Goal: Find specific page/section: Find specific page/section

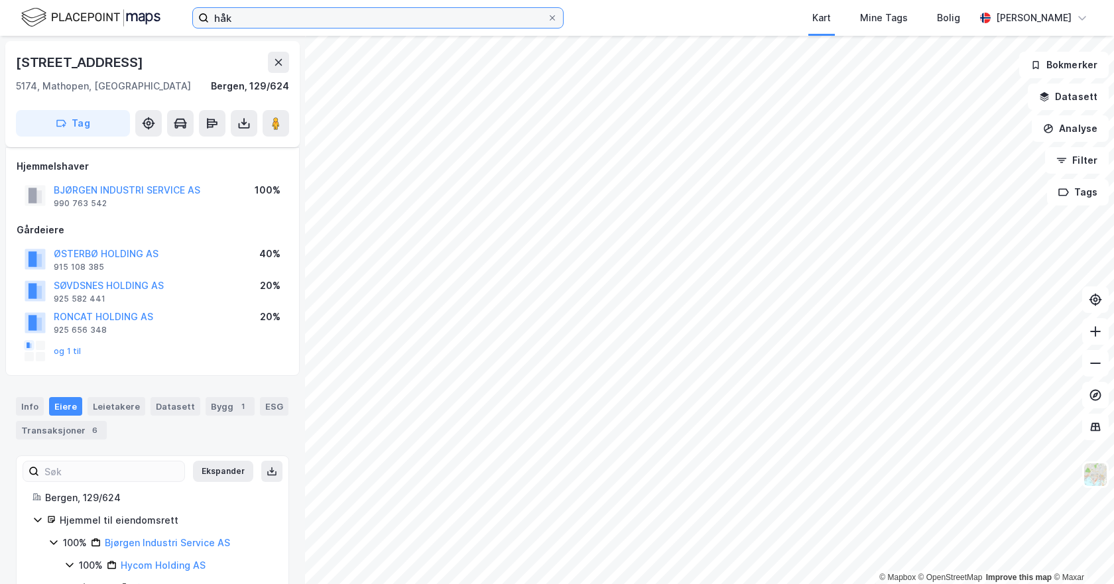
click at [267, 11] on input "håk" at bounding box center [378, 18] width 338 height 20
click at [263, 17] on input "håk" at bounding box center [378, 18] width 338 height 20
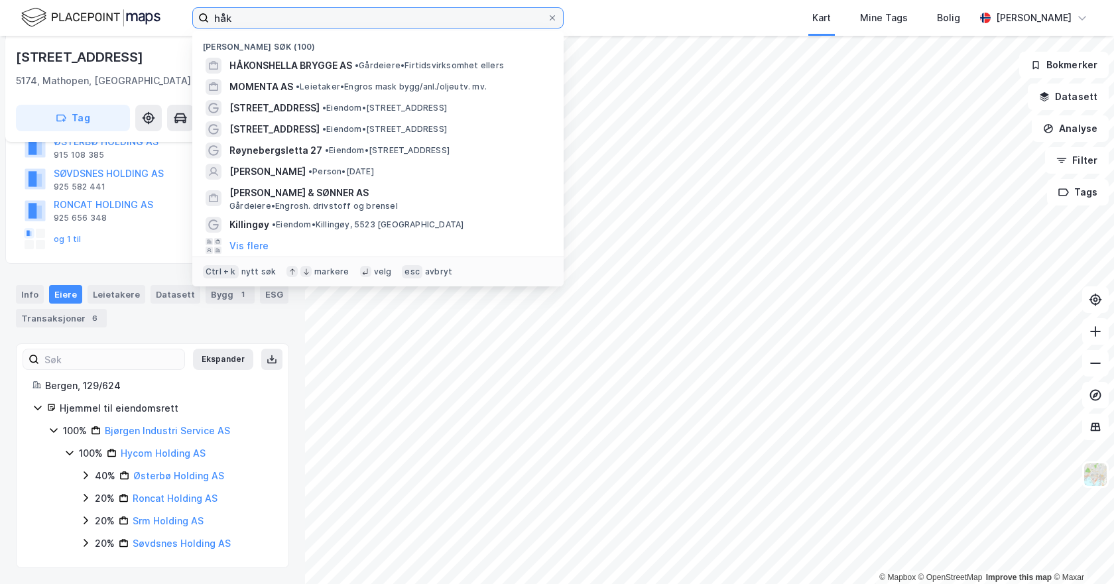
click at [263, 17] on input "håk" at bounding box center [378, 18] width 338 height 20
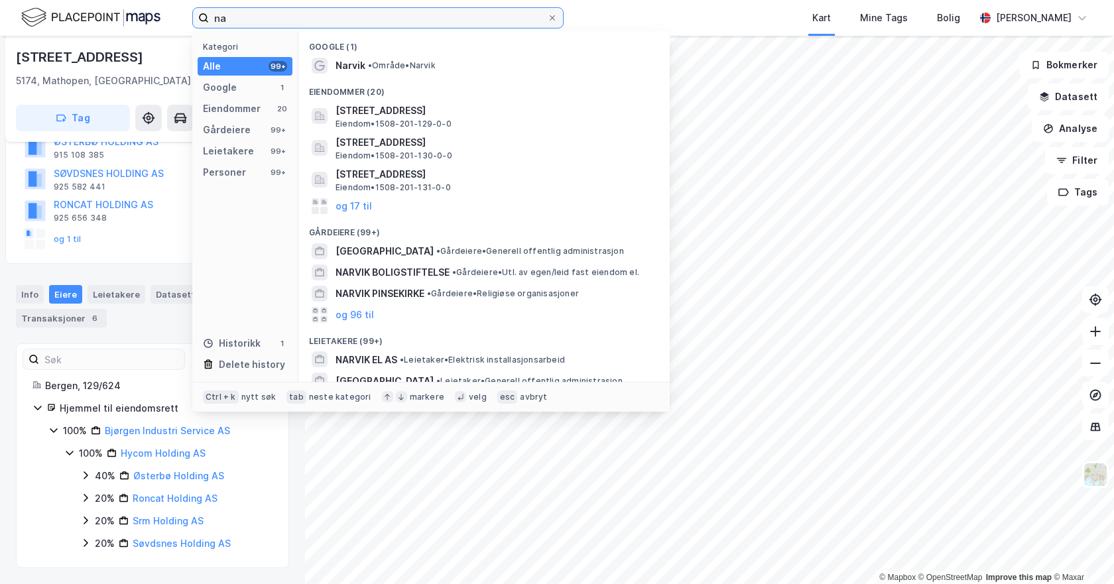
type input "n"
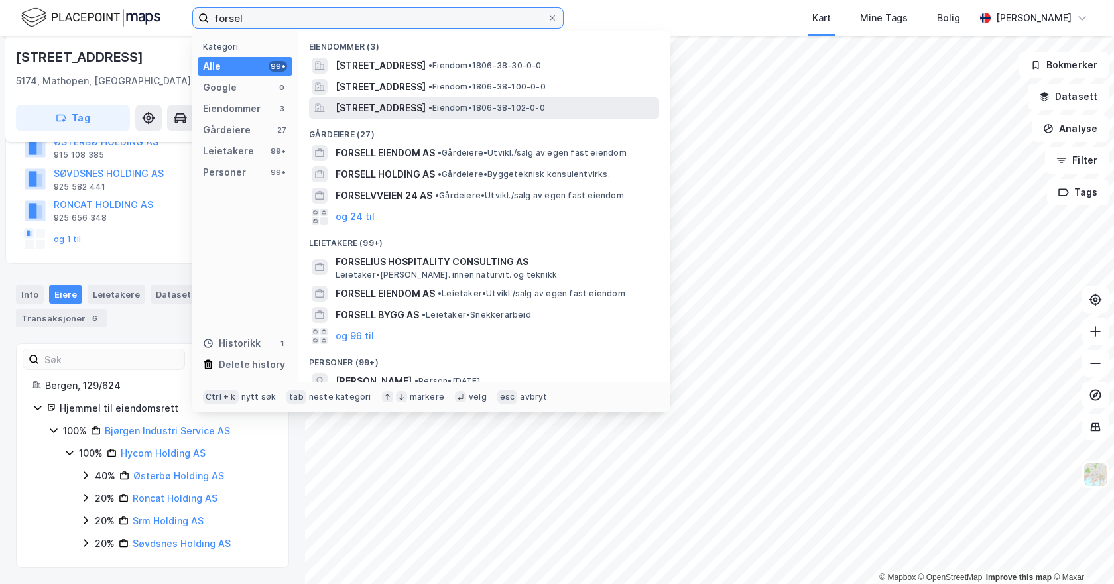
type input "forsel"
click at [426, 105] on span "[STREET_ADDRESS]" at bounding box center [381, 108] width 90 height 16
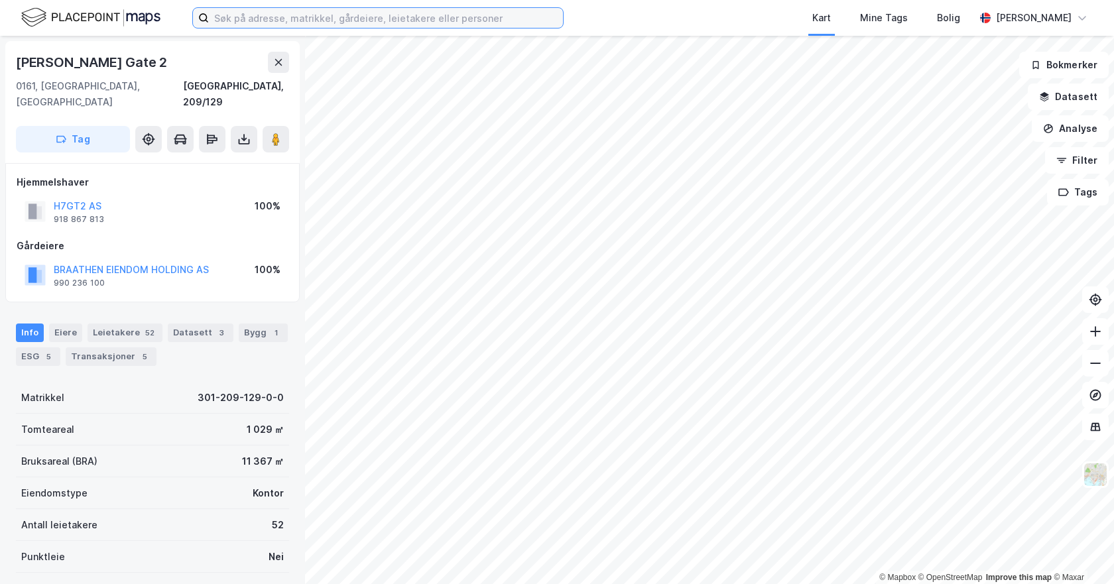
click at [271, 15] on input at bounding box center [386, 18] width 354 height 20
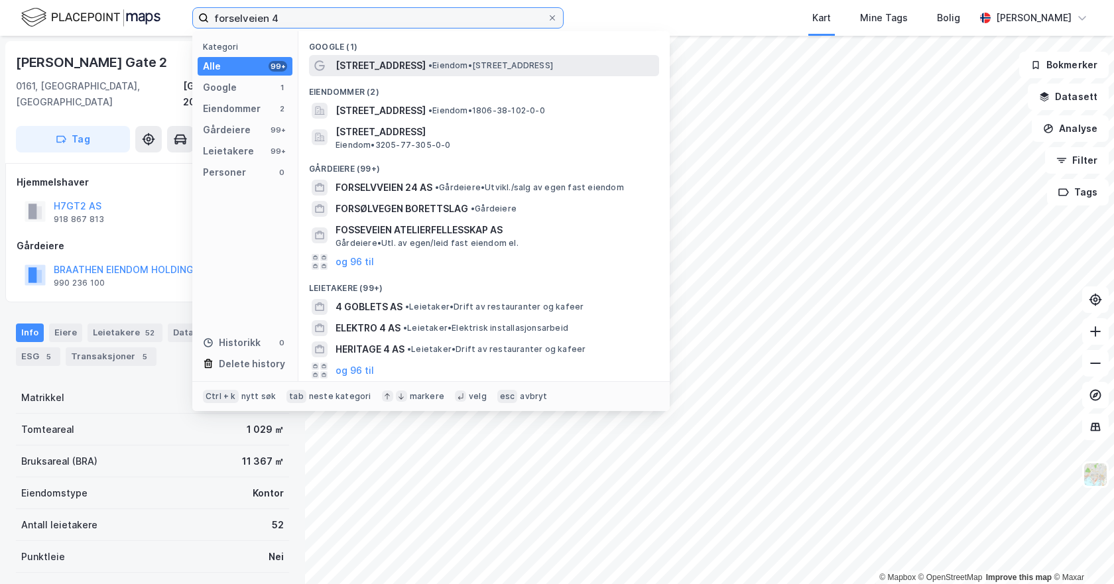
type input "forselveien 4"
click at [395, 74] on div "[STREET_ADDRESS] • Eiendom • [STREET_ADDRESS]" at bounding box center [484, 65] width 350 height 21
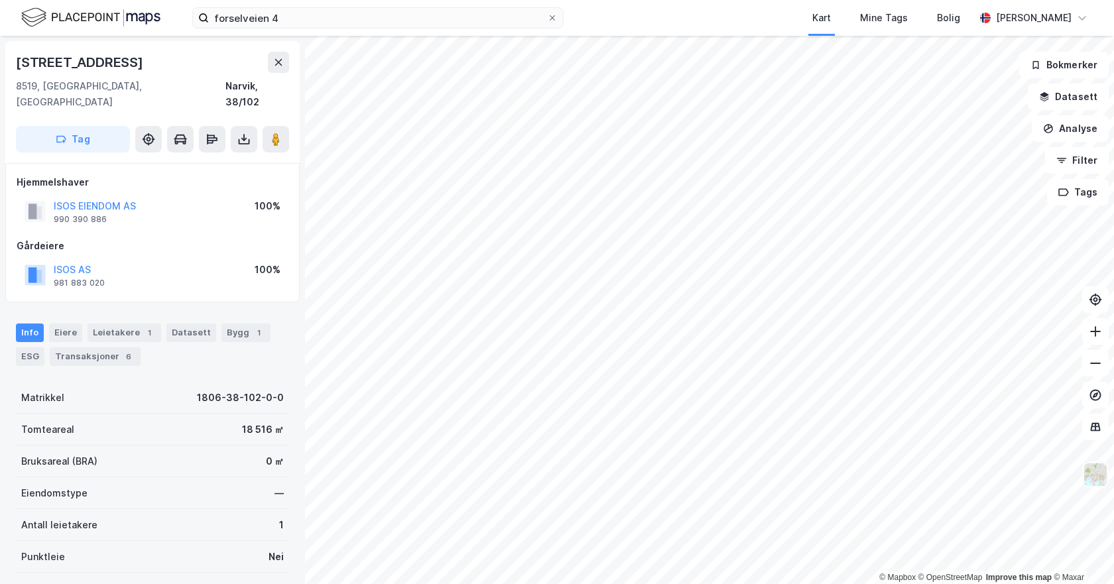
click at [1088, 470] on img at bounding box center [1095, 474] width 25 height 25
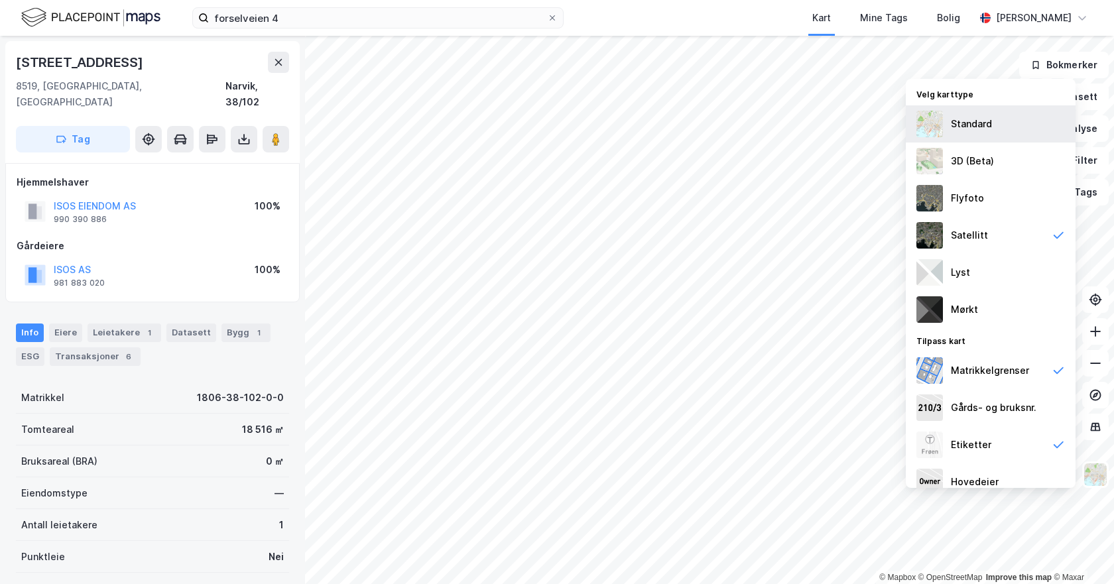
click at [935, 125] on img at bounding box center [930, 124] width 27 height 27
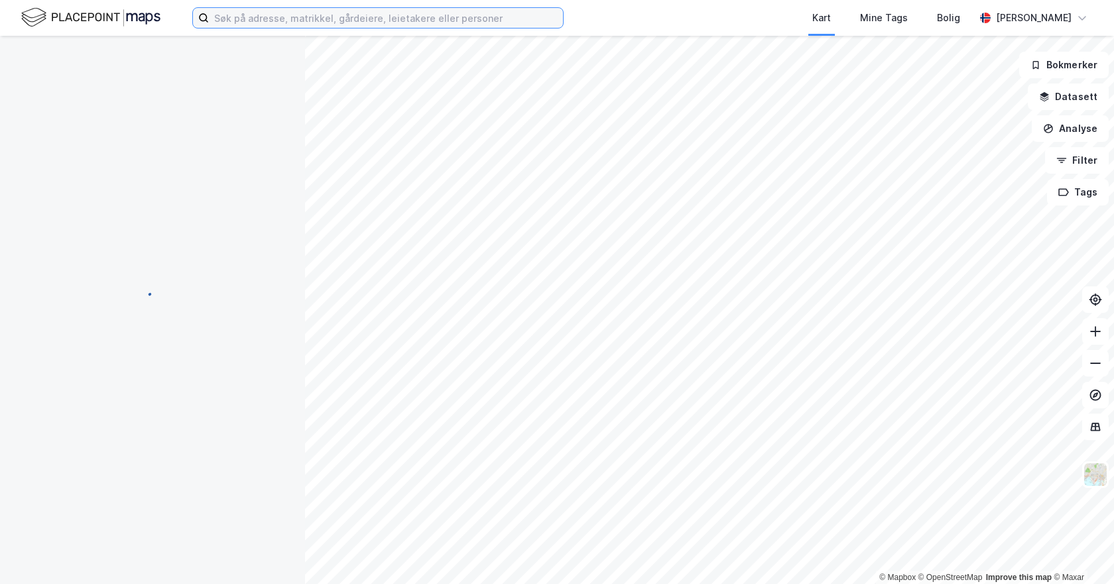
click at [274, 18] on input at bounding box center [386, 18] width 354 height 20
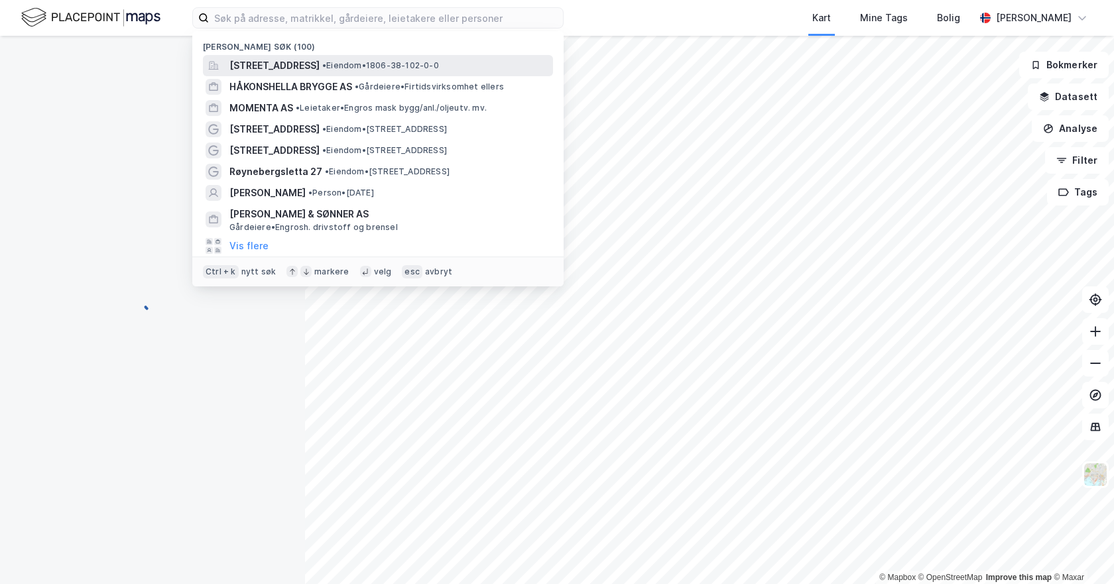
click at [294, 68] on span "[STREET_ADDRESS]" at bounding box center [274, 66] width 90 height 16
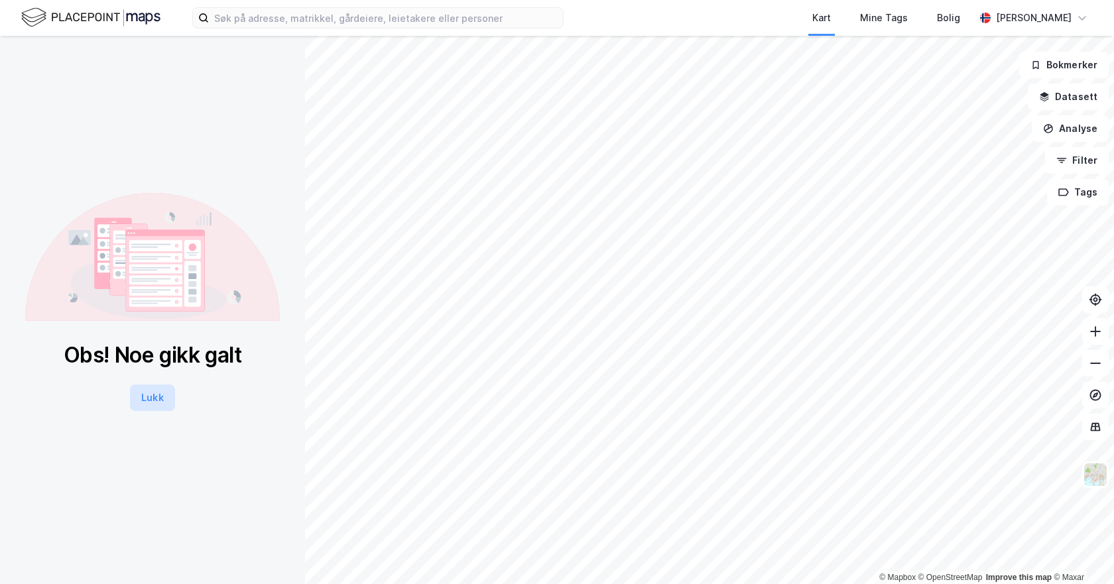
click at [157, 403] on button "Lukk" at bounding box center [152, 398] width 44 height 27
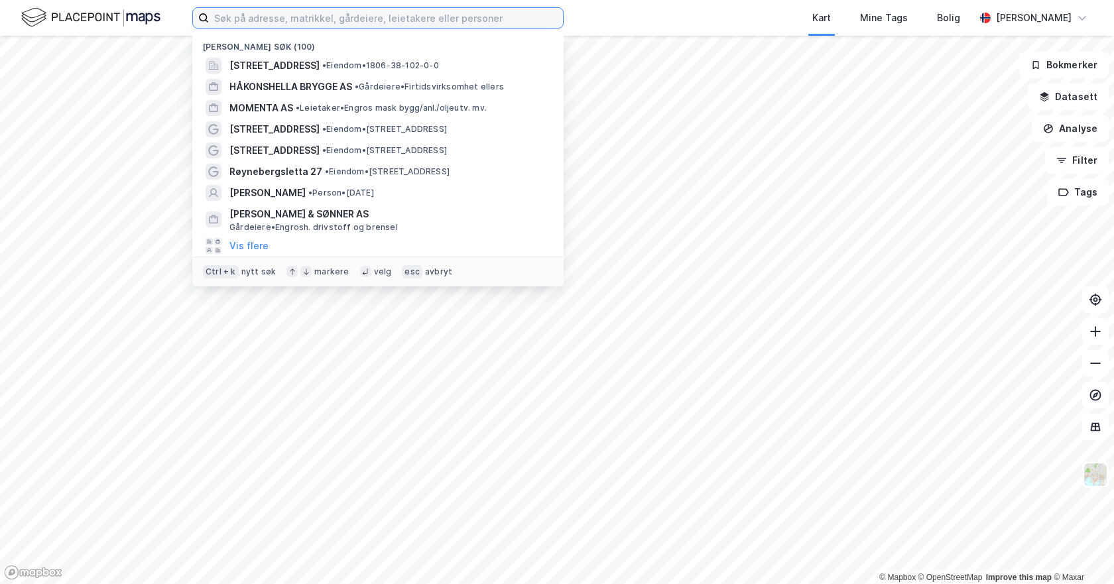
click at [319, 12] on input at bounding box center [386, 18] width 354 height 20
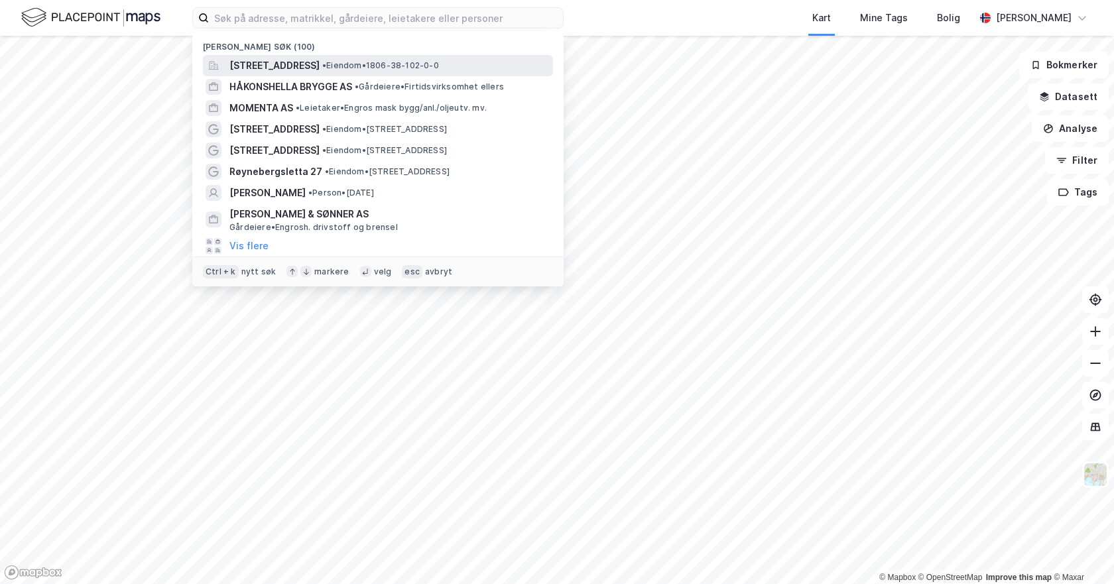
click at [320, 66] on span "[STREET_ADDRESS]" at bounding box center [274, 66] width 90 height 16
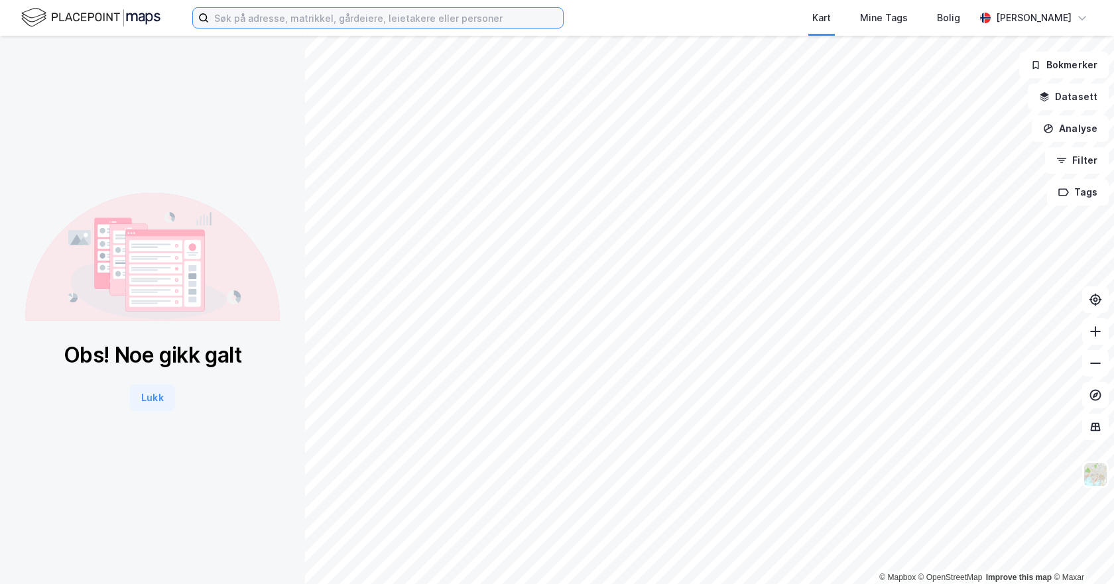
click at [302, 23] on input at bounding box center [386, 18] width 354 height 20
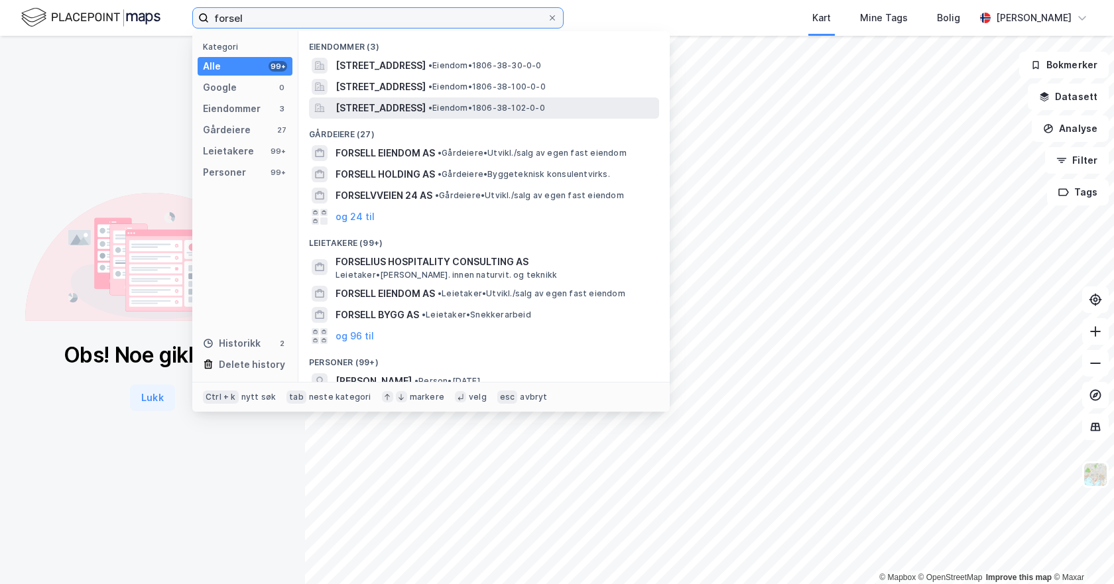
type input "forsel"
click at [426, 100] on span "[STREET_ADDRESS]" at bounding box center [381, 108] width 90 height 16
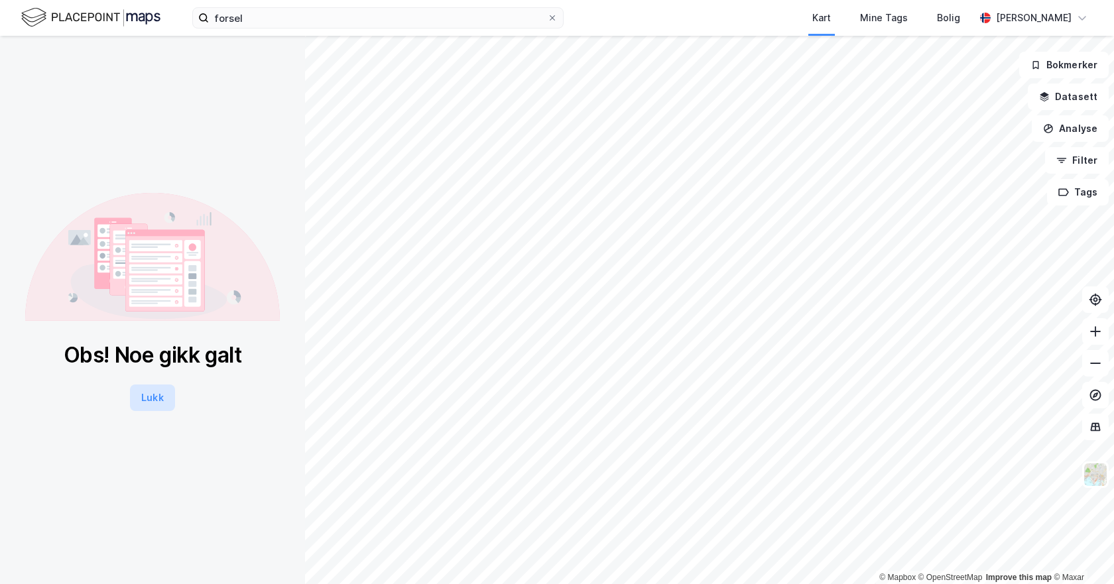
click at [139, 396] on button "Lukk" at bounding box center [152, 398] width 44 height 27
